Goal: Task Accomplishment & Management: Complete application form

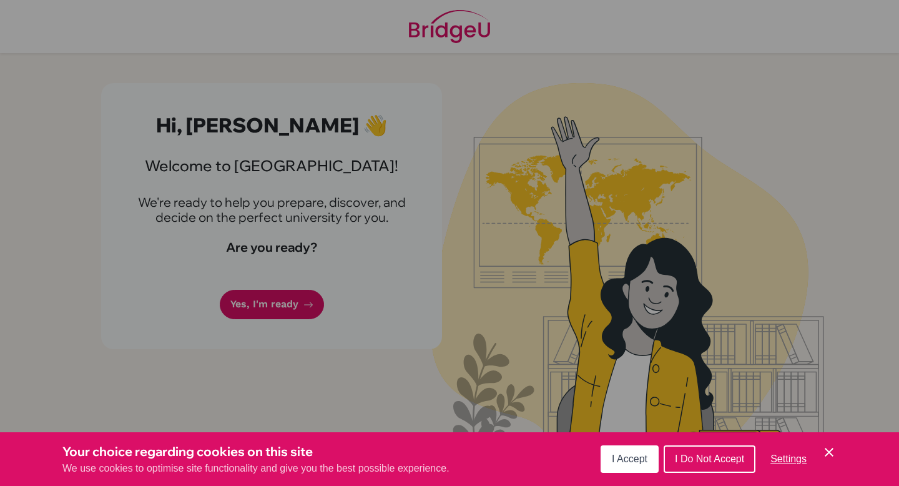
click at [627, 456] on span "I Accept" at bounding box center [630, 458] width 36 height 11
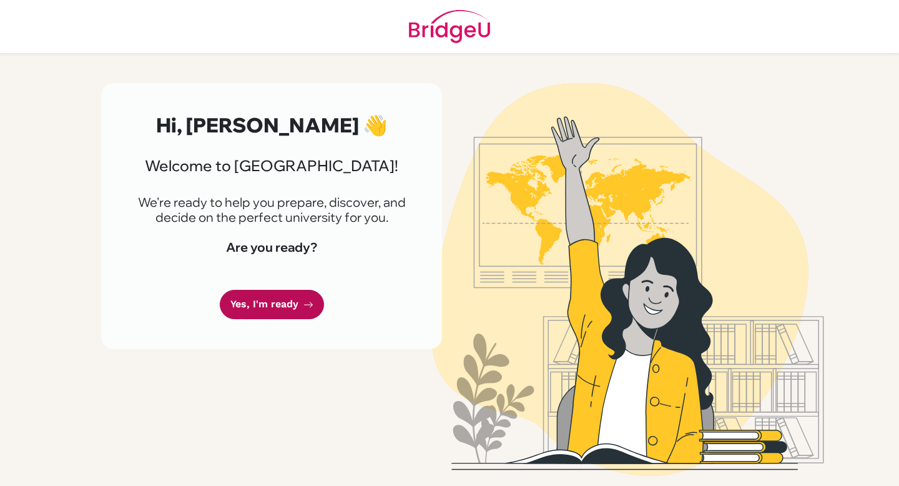
click at [270, 290] on link "Yes, I'm ready" at bounding box center [272, 304] width 104 height 29
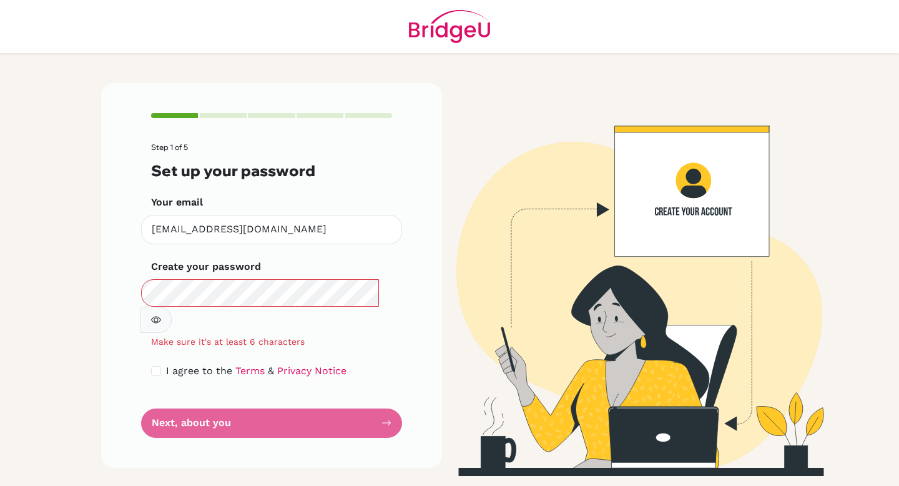
click at [159, 318] on icon "button" at bounding box center [156, 320] width 4 height 4
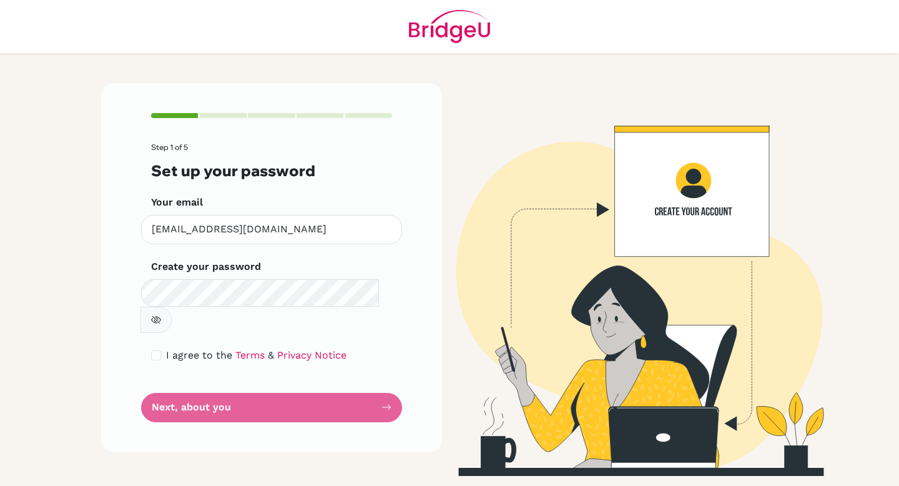
click at [290, 362] on form "Step 1 of 5 Set up your password Your email [EMAIL_ADDRESS][DOMAIN_NAME] Invali…" at bounding box center [271, 282] width 241 height 279
click at [388, 360] on form "Step 1 of 5 Set up your password Your email [EMAIL_ADDRESS][DOMAIN_NAME] Invali…" at bounding box center [271, 282] width 241 height 279
click at [361, 366] on form "Step 1 of 5 Set up your password Your email [EMAIL_ADDRESS][DOMAIN_NAME] Invali…" at bounding box center [271, 282] width 241 height 279
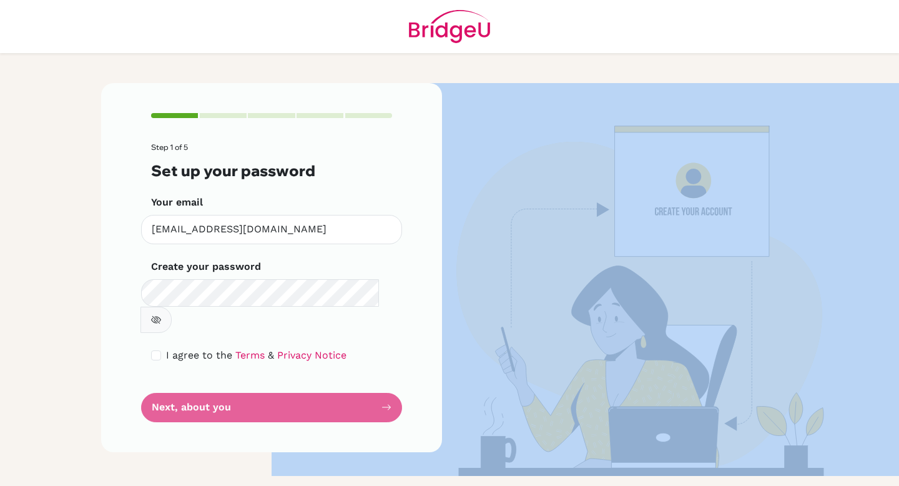
click at [361, 366] on form "Step 1 of 5 Set up your password Your email [EMAIL_ADDRESS][DOMAIN_NAME] Invali…" at bounding box center [271, 282] width 241 height 279
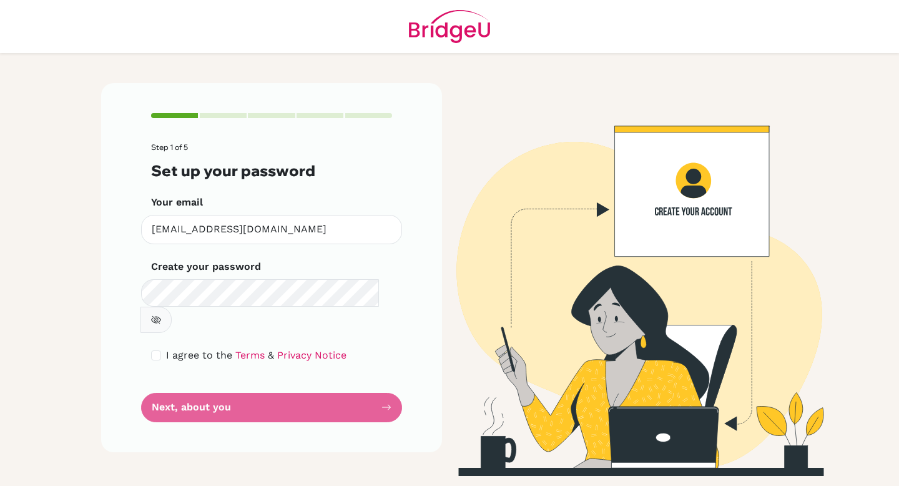
click at [418, 165] on div "Step 1 of 5 Set up your password Your email [EMAIL_ADDRESS][DOMAIN_NAME] Invali…" at bounding box center [271, 267] width 341 height 369
click at [152, 350] on input "checkbox" at bounding box center [156, 355] width 10 height 10
checkbox input "true"
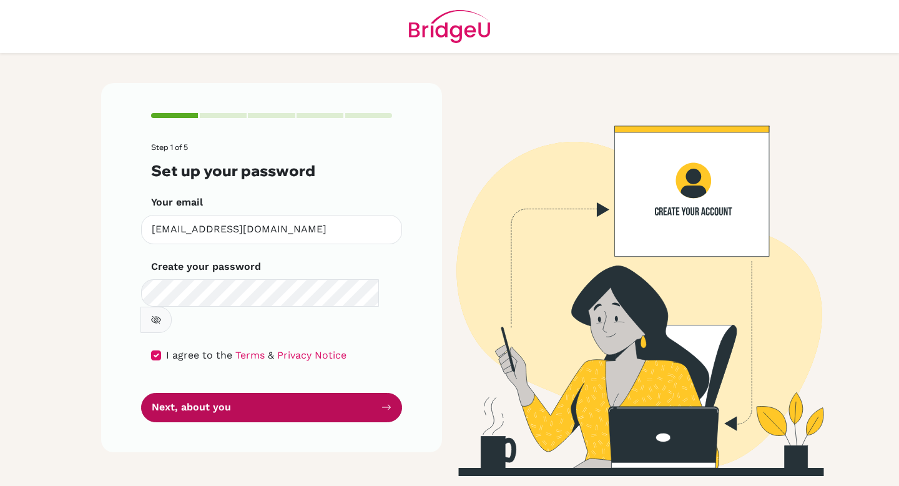
click at [197, 393] on button "Next, about you" at bounding box center [271, 407] width 261 height 29
